Goal: Task Accomplishment & Management: Use online tool/utility

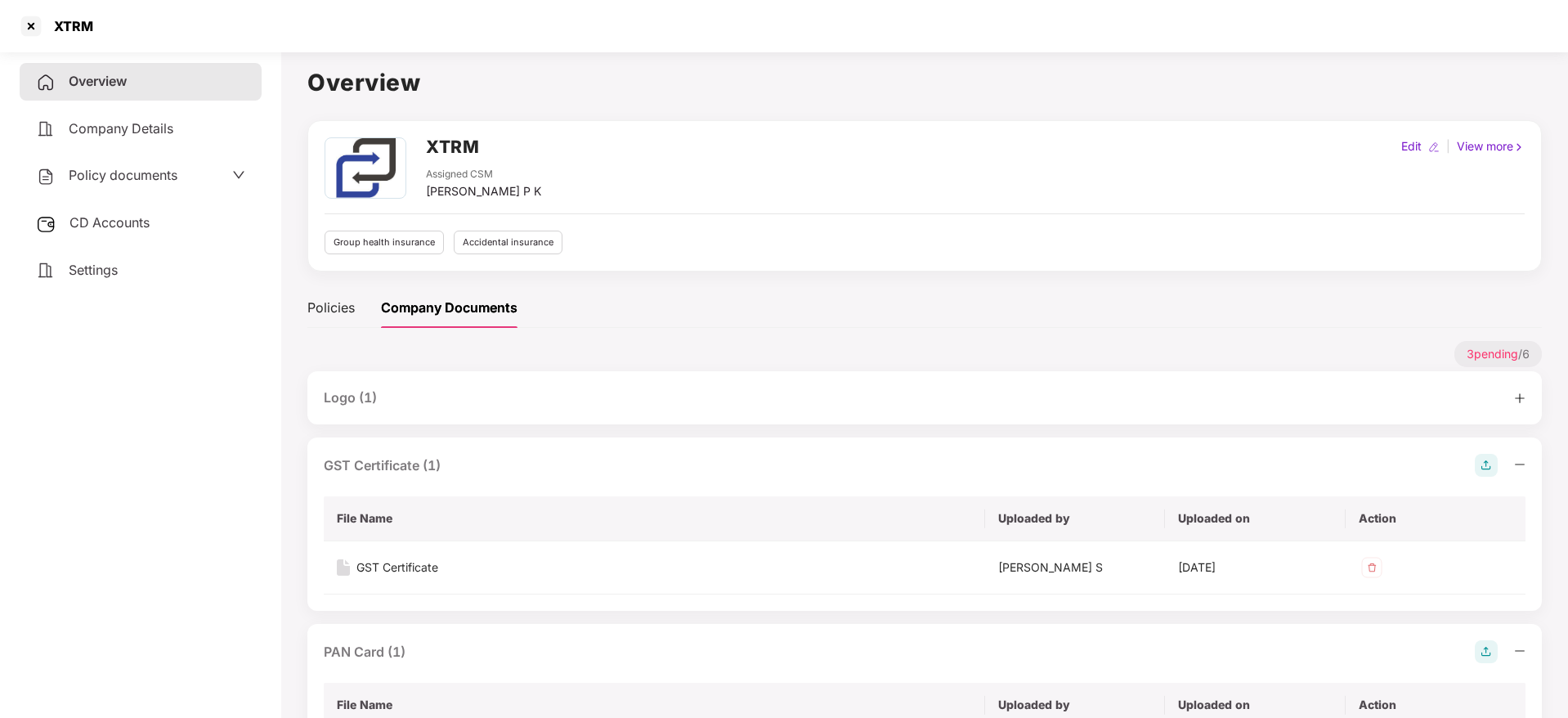
scroll to position [147, 0]
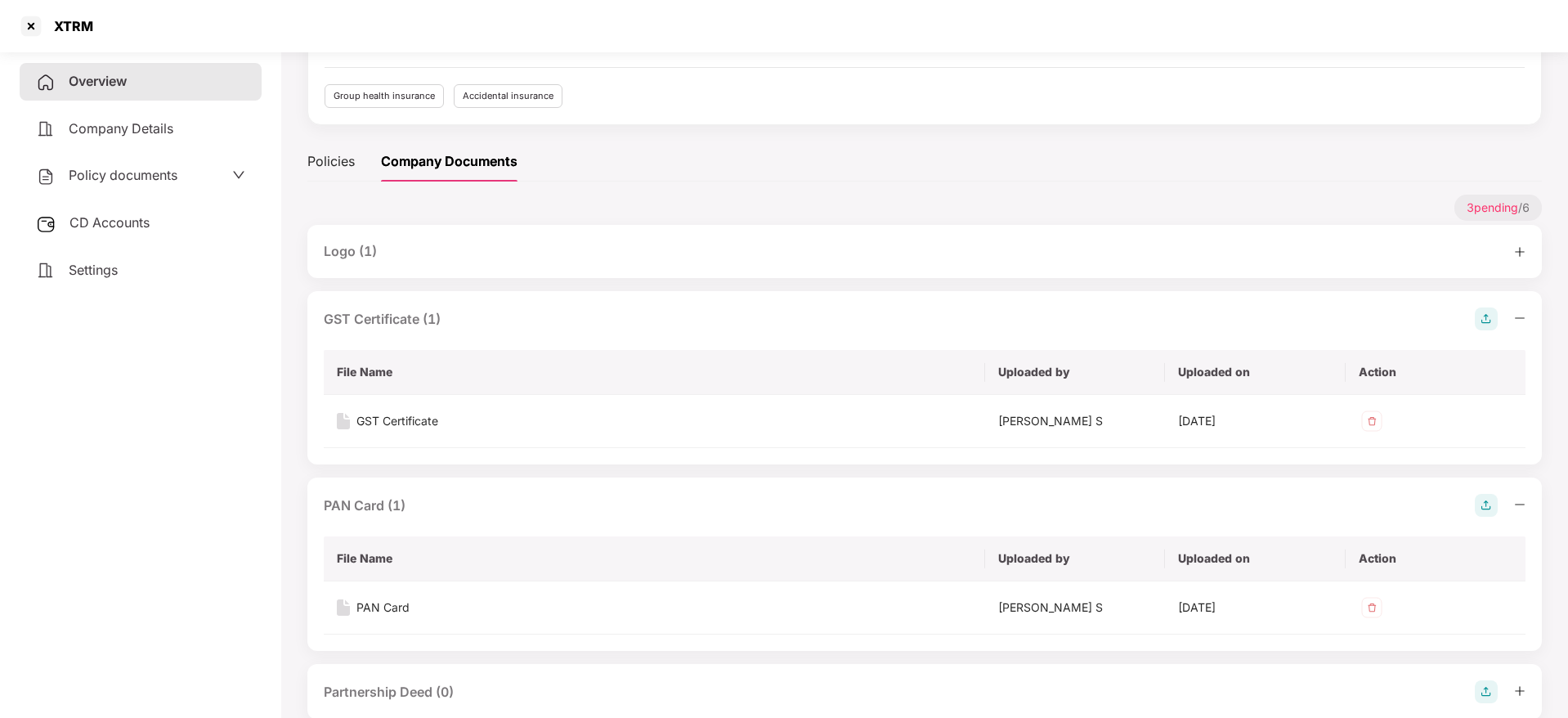
click at [49, 26] on div "XTRM" at bounding box center [69, 26] width 49 height 17
click at [39, 26] on div at bounding box center [31, 26] width 26 height 26
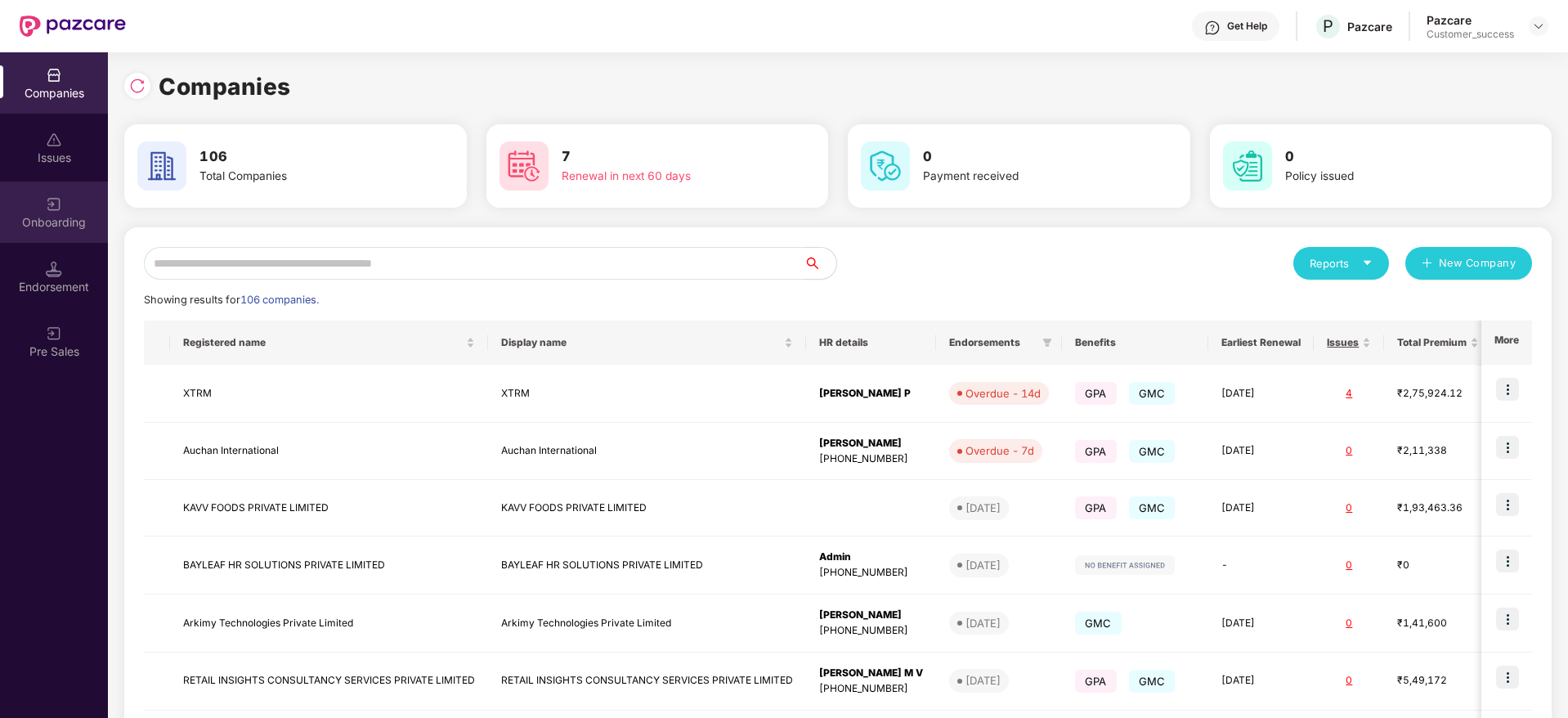
drag, startPoint x: 277, startPoint y: 263, endPoint x: 80, endPoint y: 227, distance: 200.3
click at [80, 227] on div "Companies Issues Onboarding Endorsement Pre Sales Companies 106 Total Companies…" at bounding box center [784, 385] width 1568 height 666
click at [80, 227] on div "Onboarding" at bounding box center [53, 222] width 108 height 17
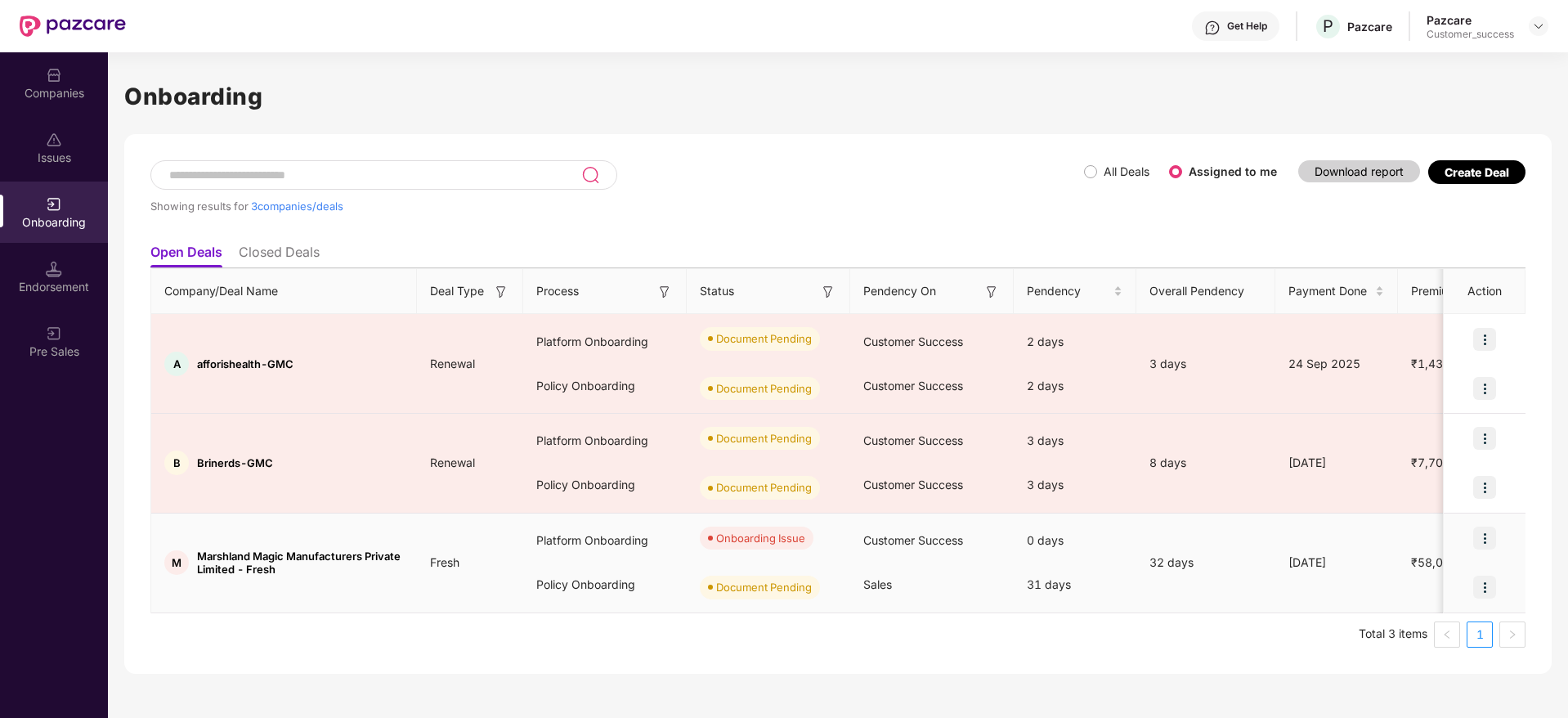
click at [1509, 542] on div at bounding box center [1484, 539] width 82 height 50
click at [1488, 544] on img at bounding box center [1484, 538] width 23 height 23
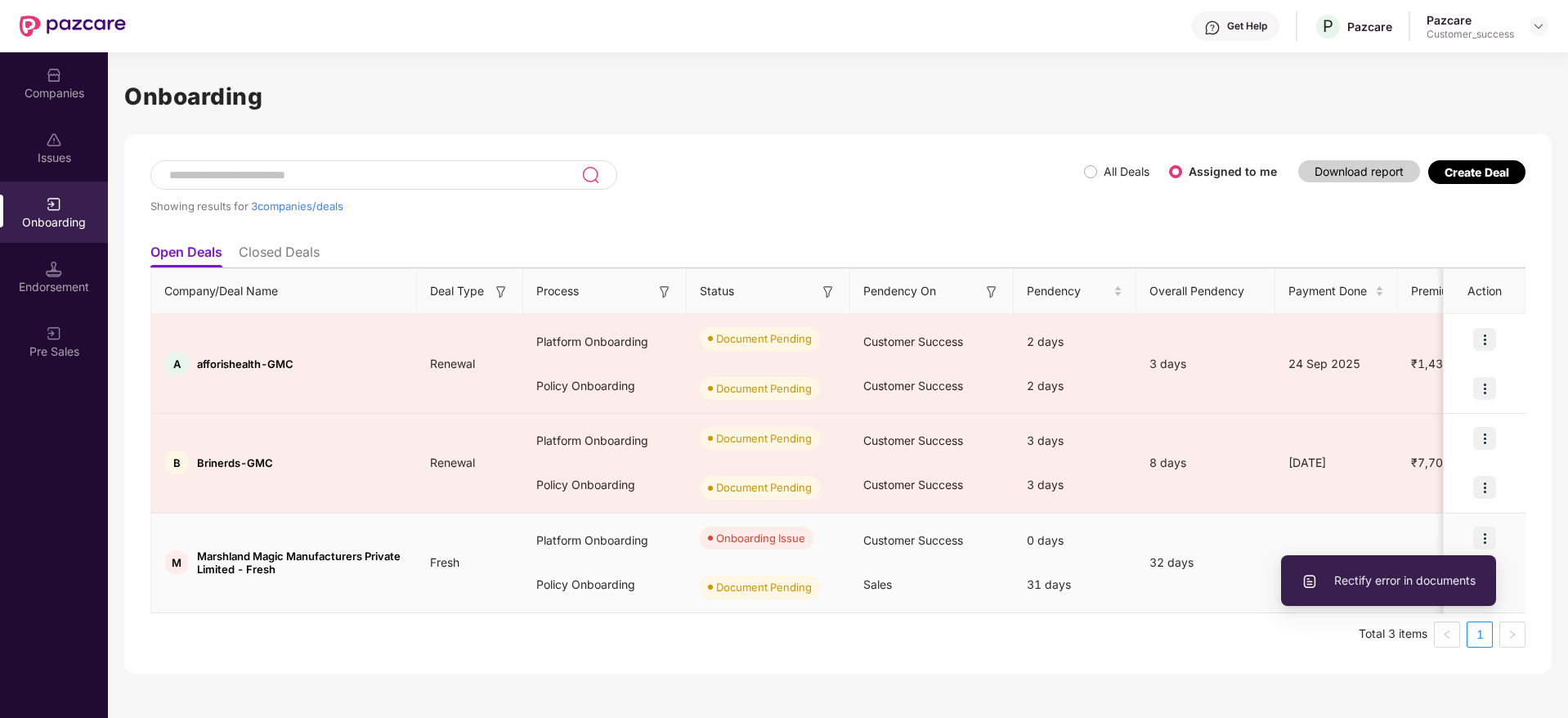
click at [1429, 580] on span "Rectify error in documents" at bounding box center [1389, 580] width 174 height 18
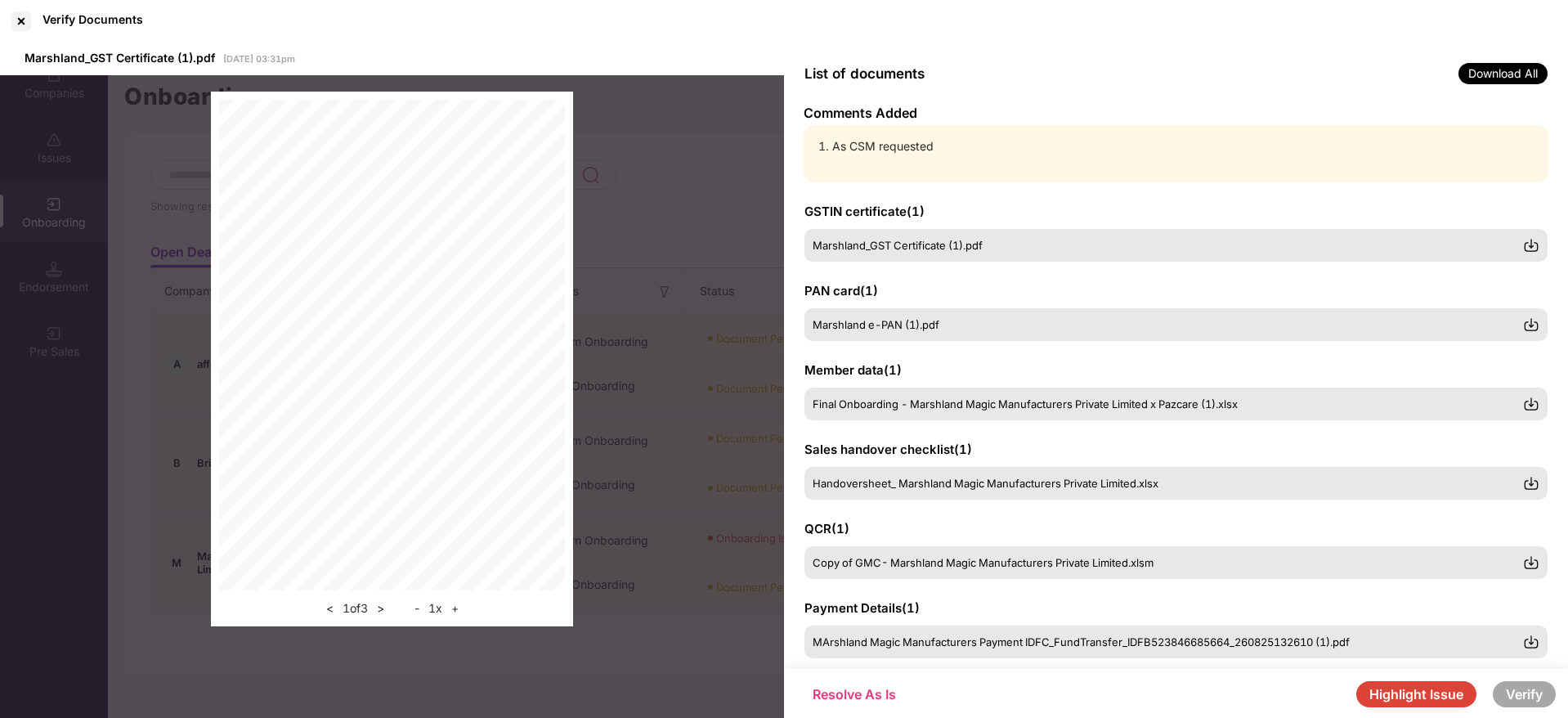
click at [1401, 698] on button "Highlight Issue" at bounding box center [1416, 694] width 120 height 26
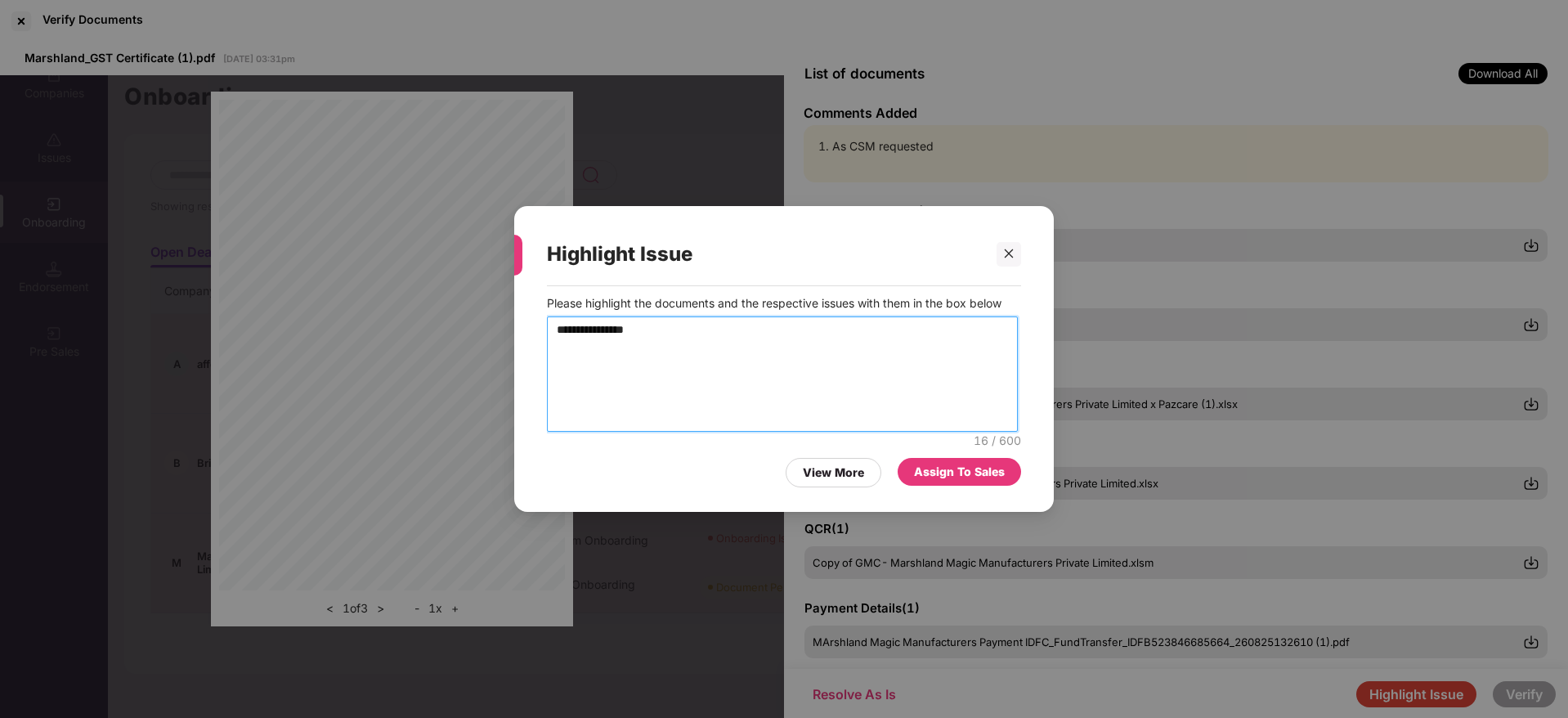
click at [688, 347] on textarea "**********" at bounding box center [782, 374] width 471 height 115
type textarea "**********"
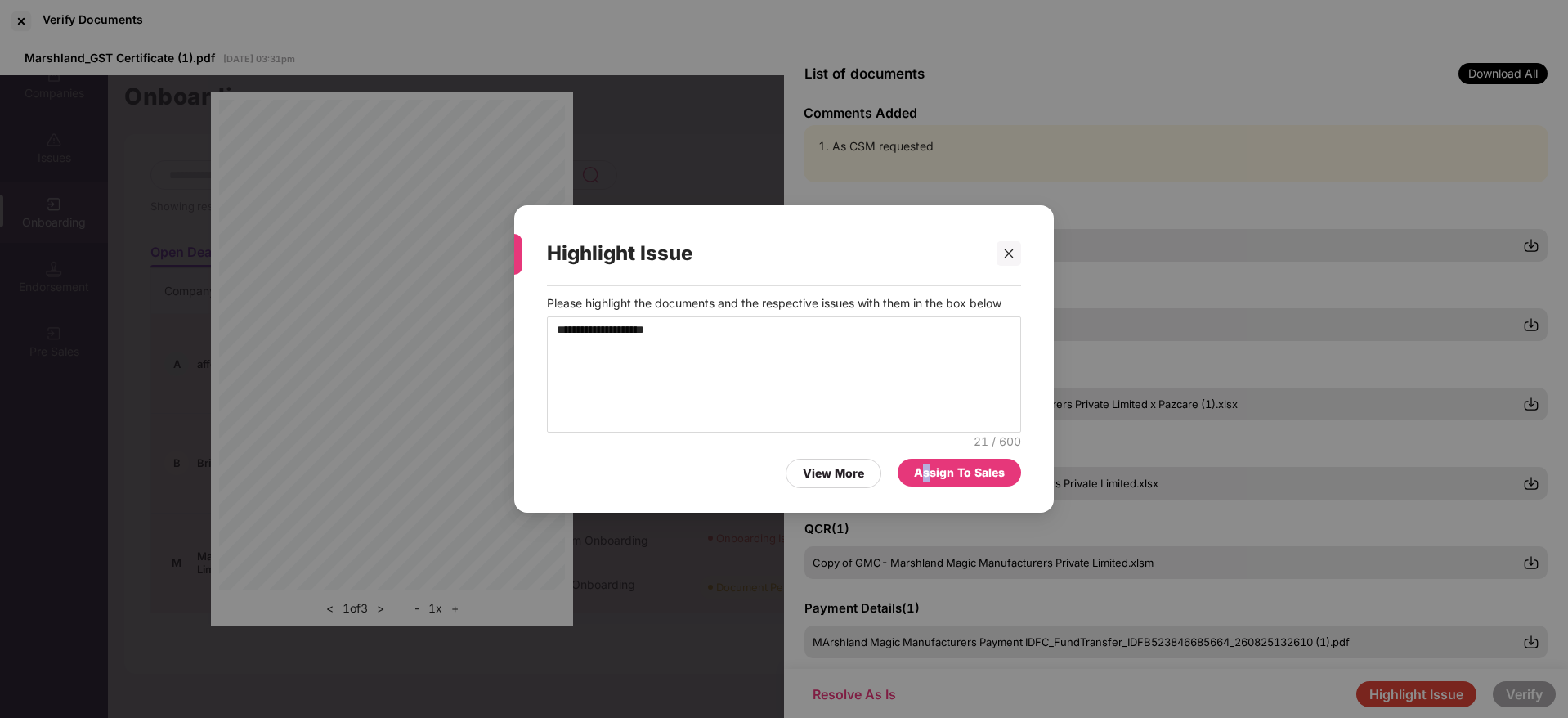
drag, startPoint x: 923, startPoint y: 502, endPoint x: 929, endPoint y: 485, distance: 18.0
click at [929, 485] on div "**********" at bounding box center [783, 359] width 539 height 308
click at [929, 485] on div "Assign To Sales" at bounding box center [959, 472] width 124 height 28
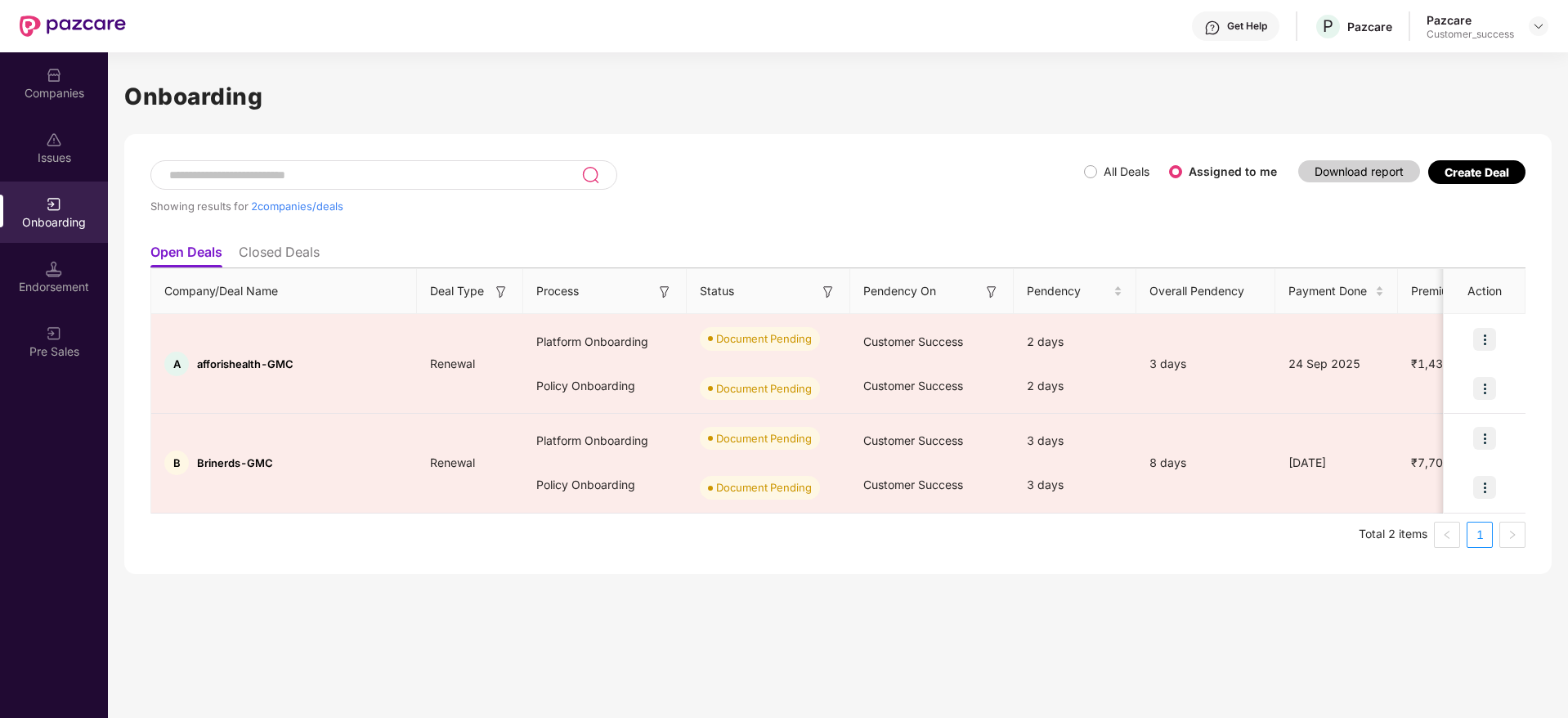
click at [40, 98] on div "Companies" at bounding box center [53, 93] width 108 height 17
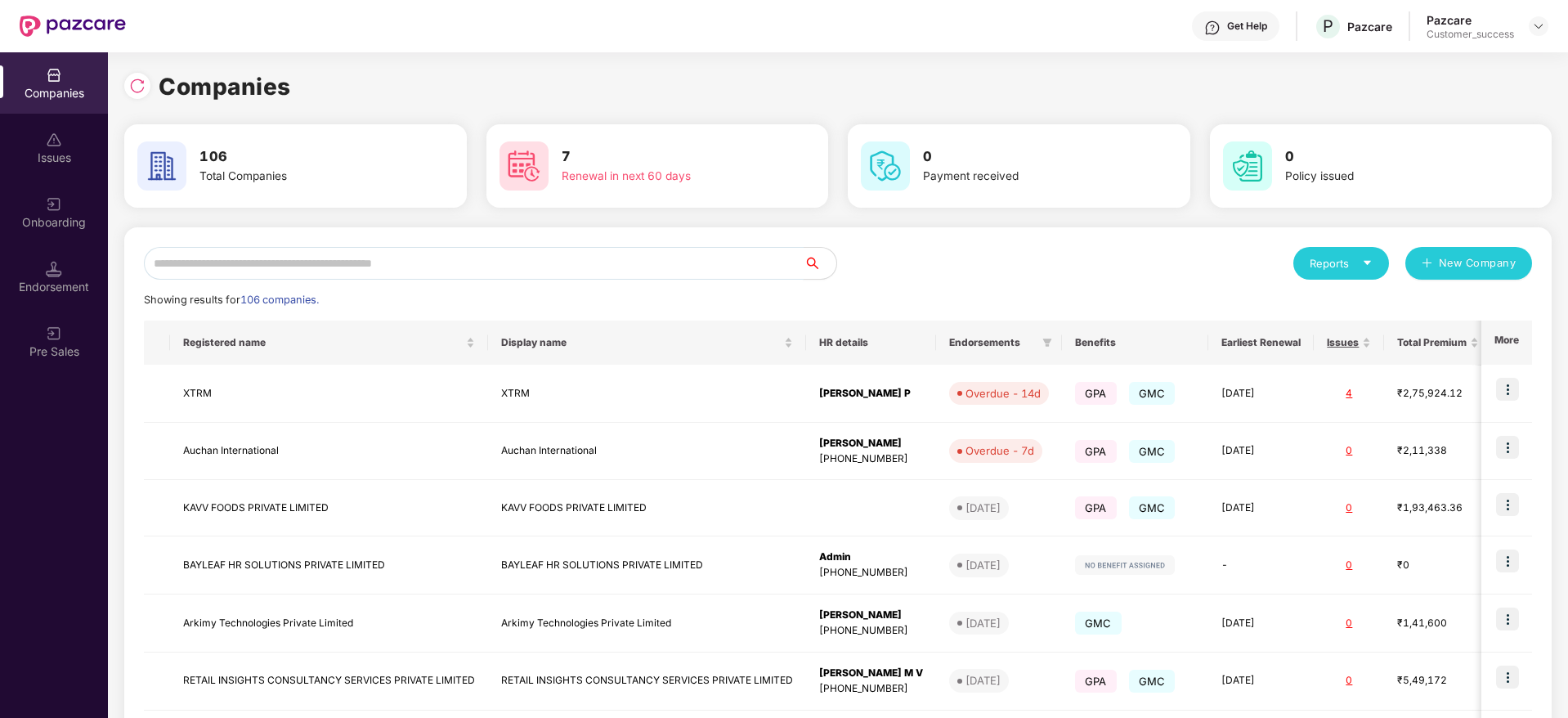
click at [328, 252] on input "text" at bounding box center [473, 262] width 659 height 33
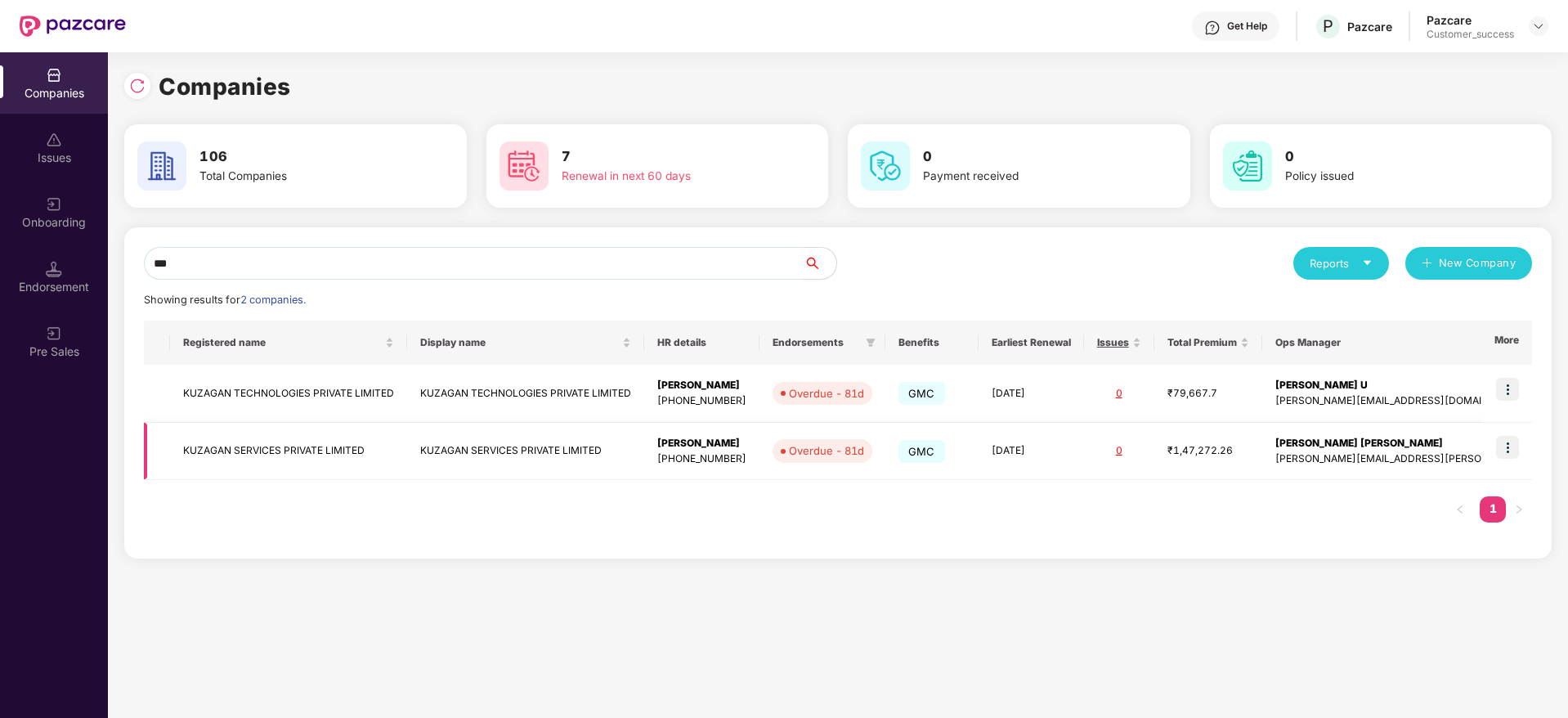
type input "***"
click at [1513, 444] on img at bounding box center [1507, 447] width 23 height 23
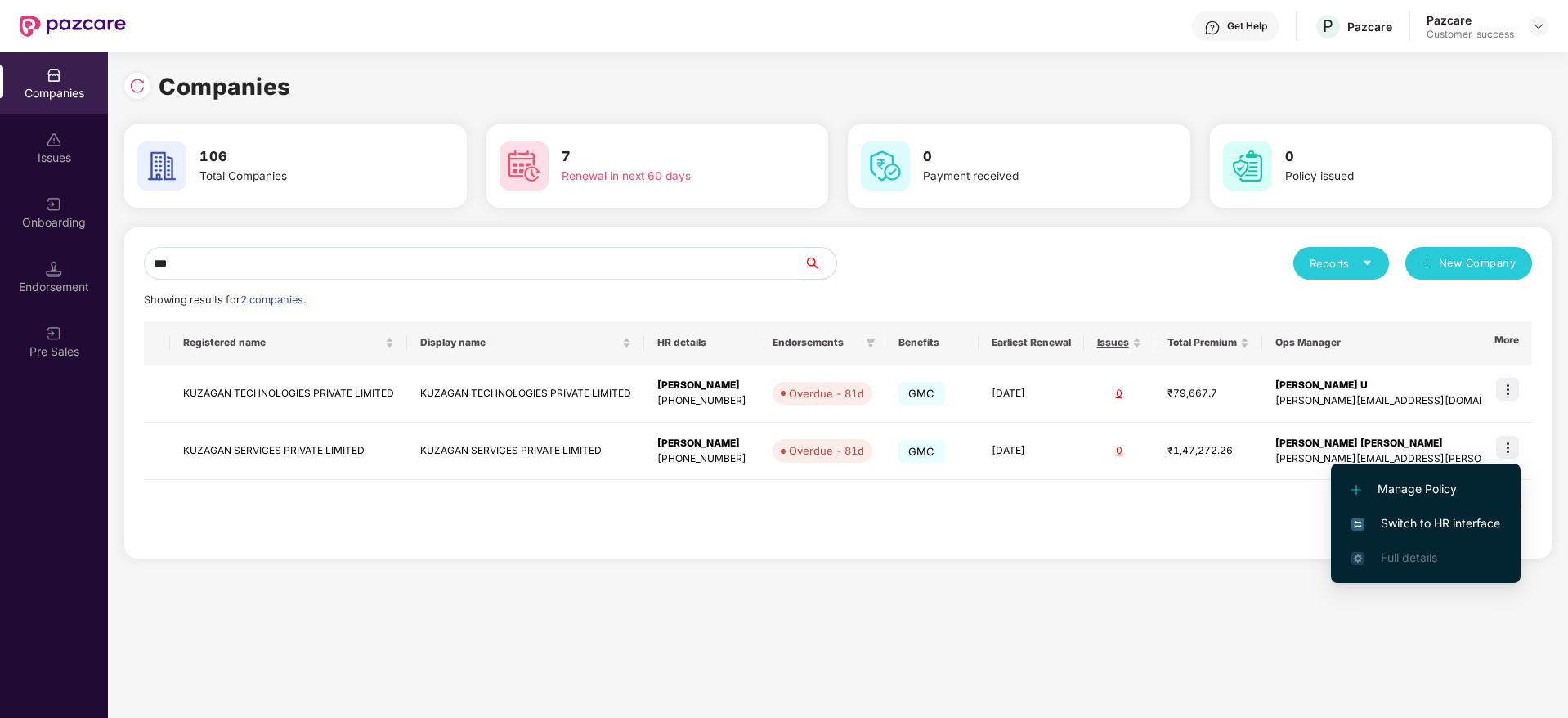
click at [1408, 520] on span "Switch to HR interface" at bounding box center [1425, 523] width 148 height 18
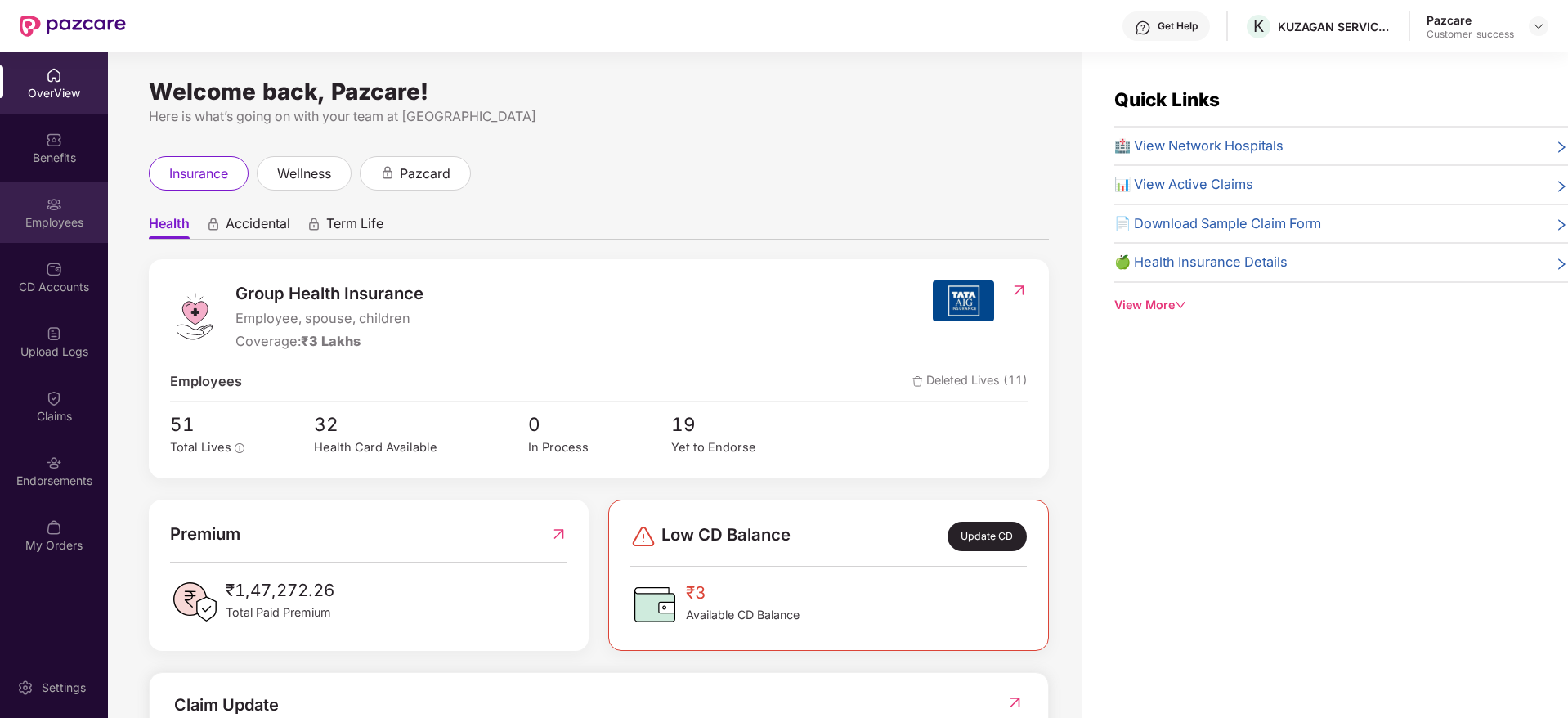
click at [47, 200] on img at bounding box center [53, 204] width 17 height 17
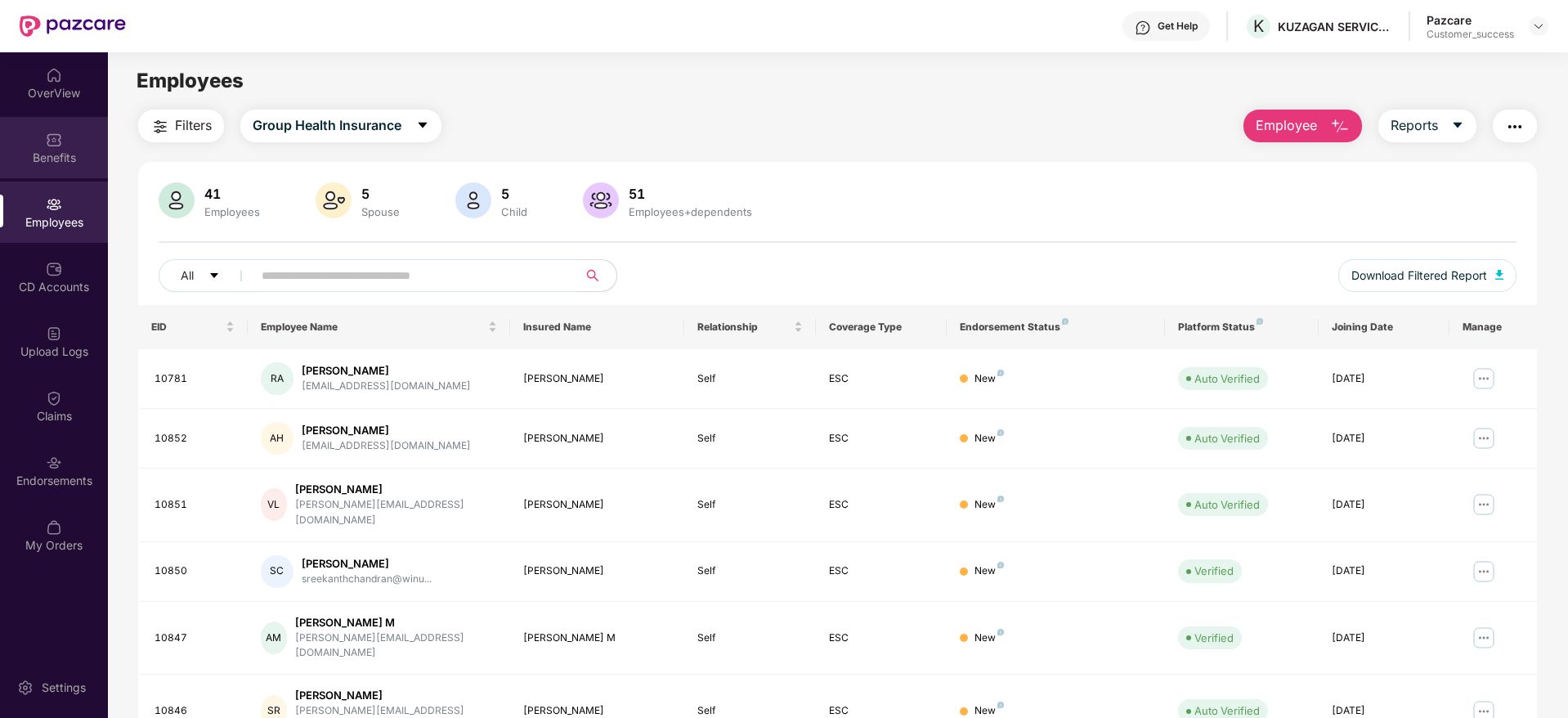
click at [51, 154] on div "Benefits" at bounding box center [53, 157] width 108 height 17
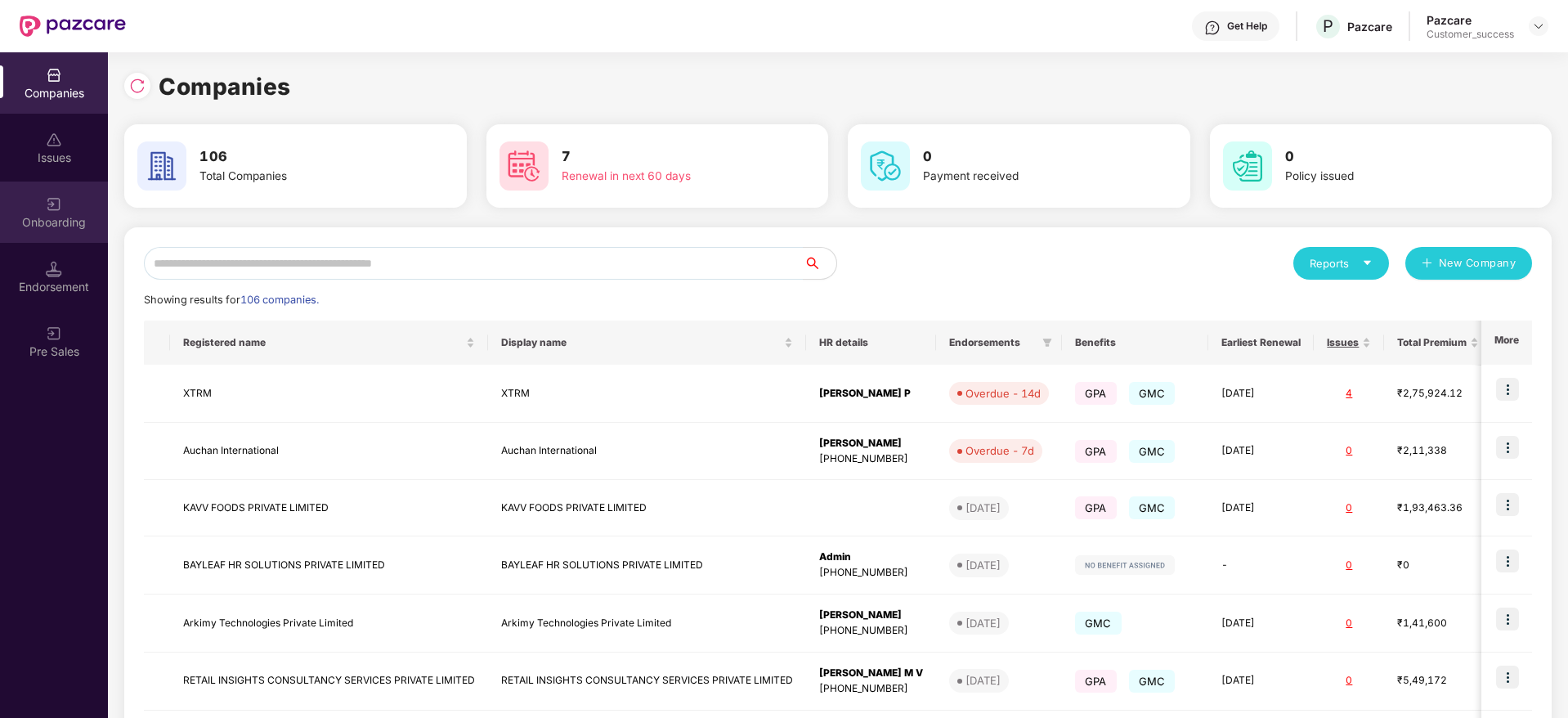
click at [70, 234] on div "Onboarding" at bounding box center [53, 212] width 108 height 61
